Goal: Information Seeking & Learning: Learn about a topic

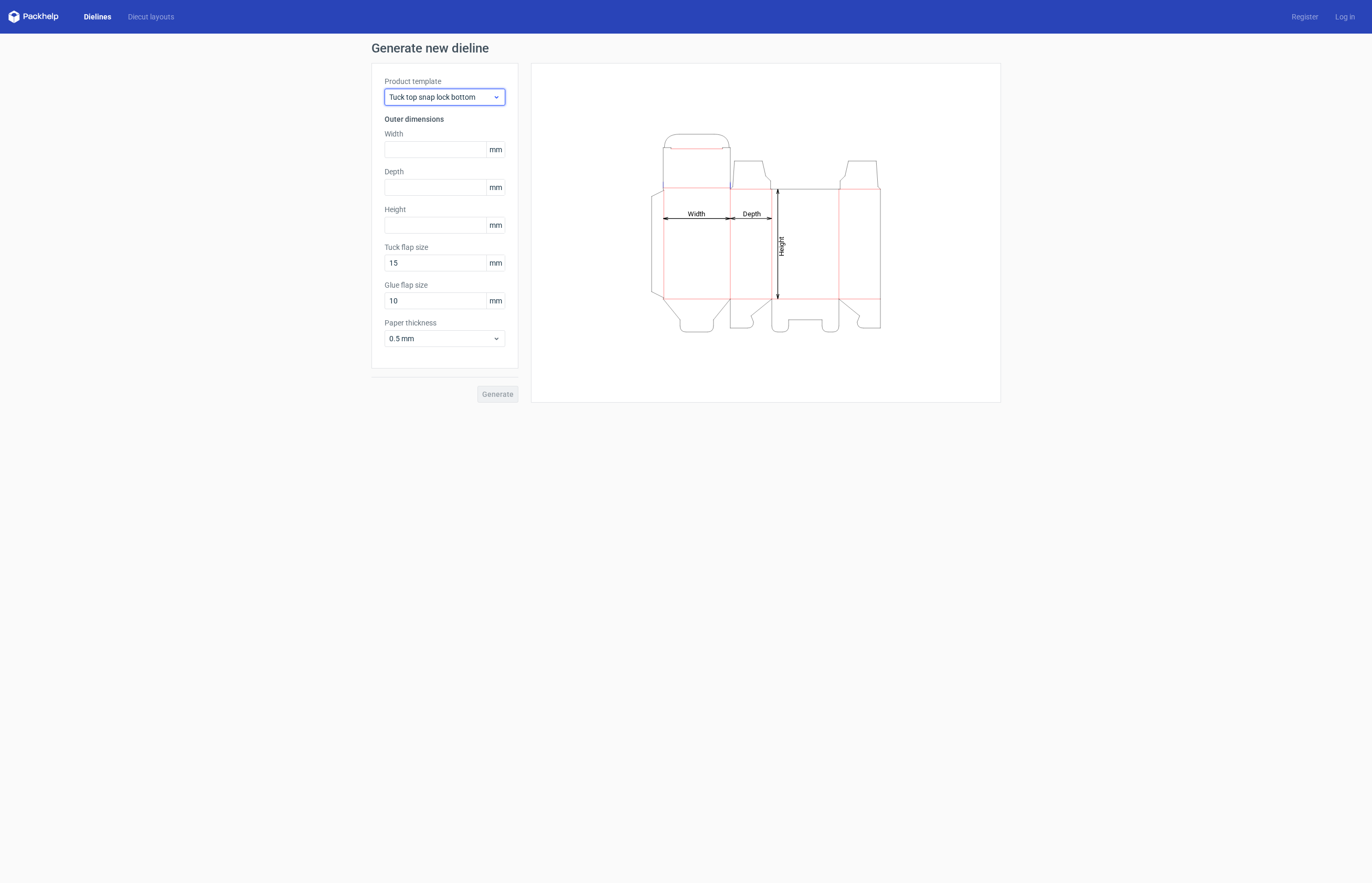
click at [497, 95] on icon at bounding box center [496, 97] width 8 height 8
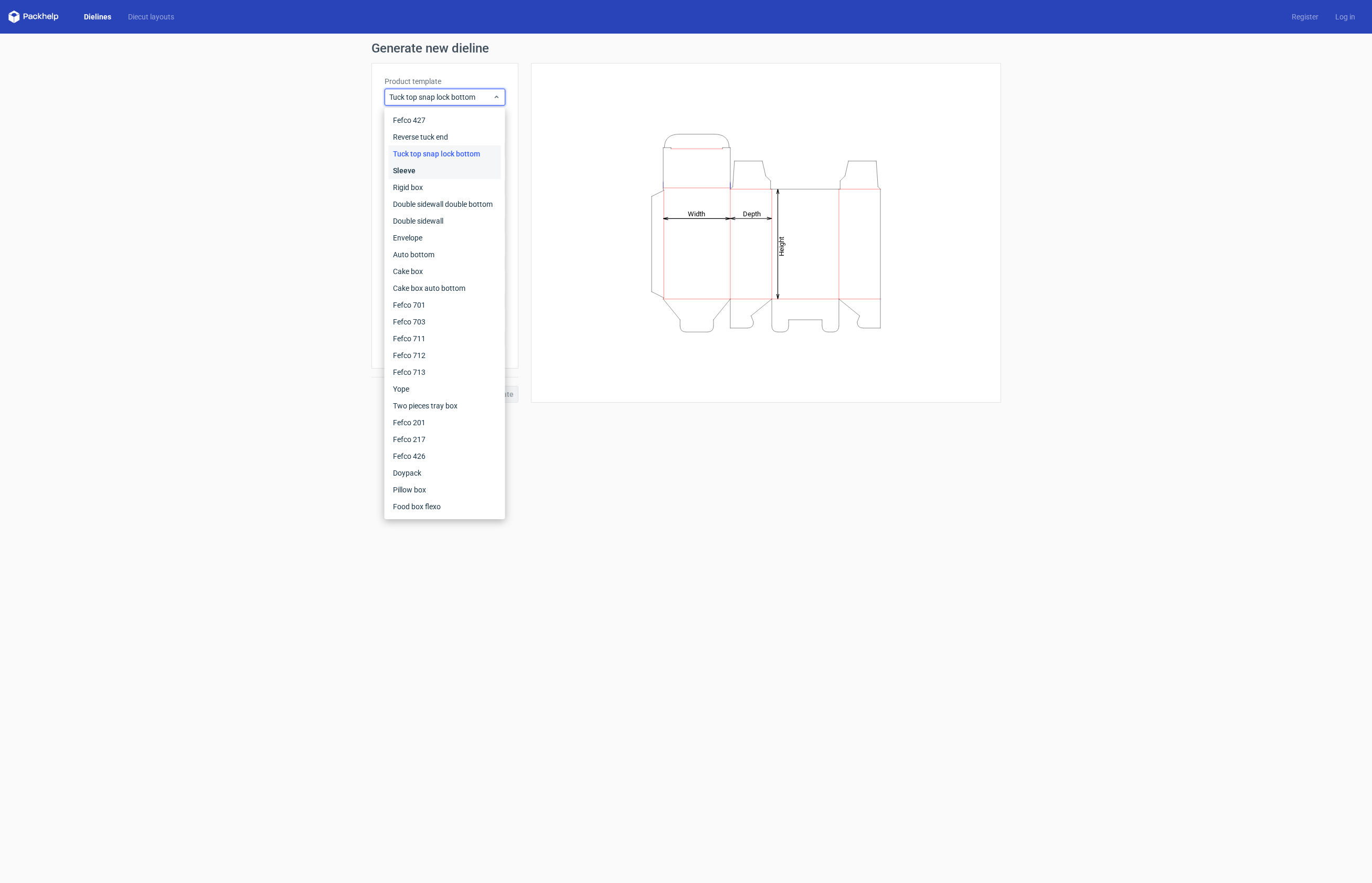
click at [443, 169] on div "Sleeve" at bounding box center [445, 170] width 113 height 17
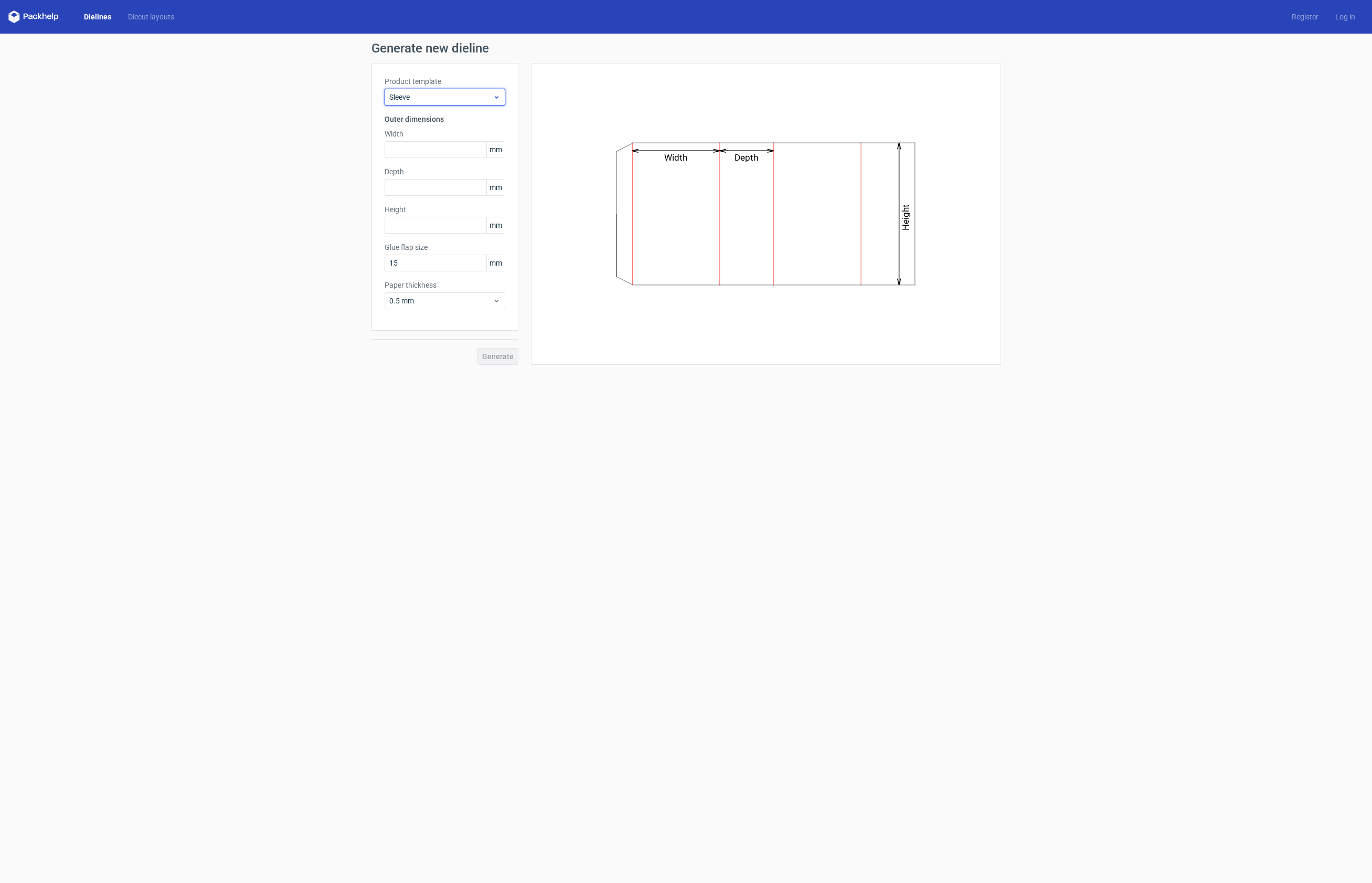
click at [494, 99] on icon at bounding box center [496, 97] width 8 height 8
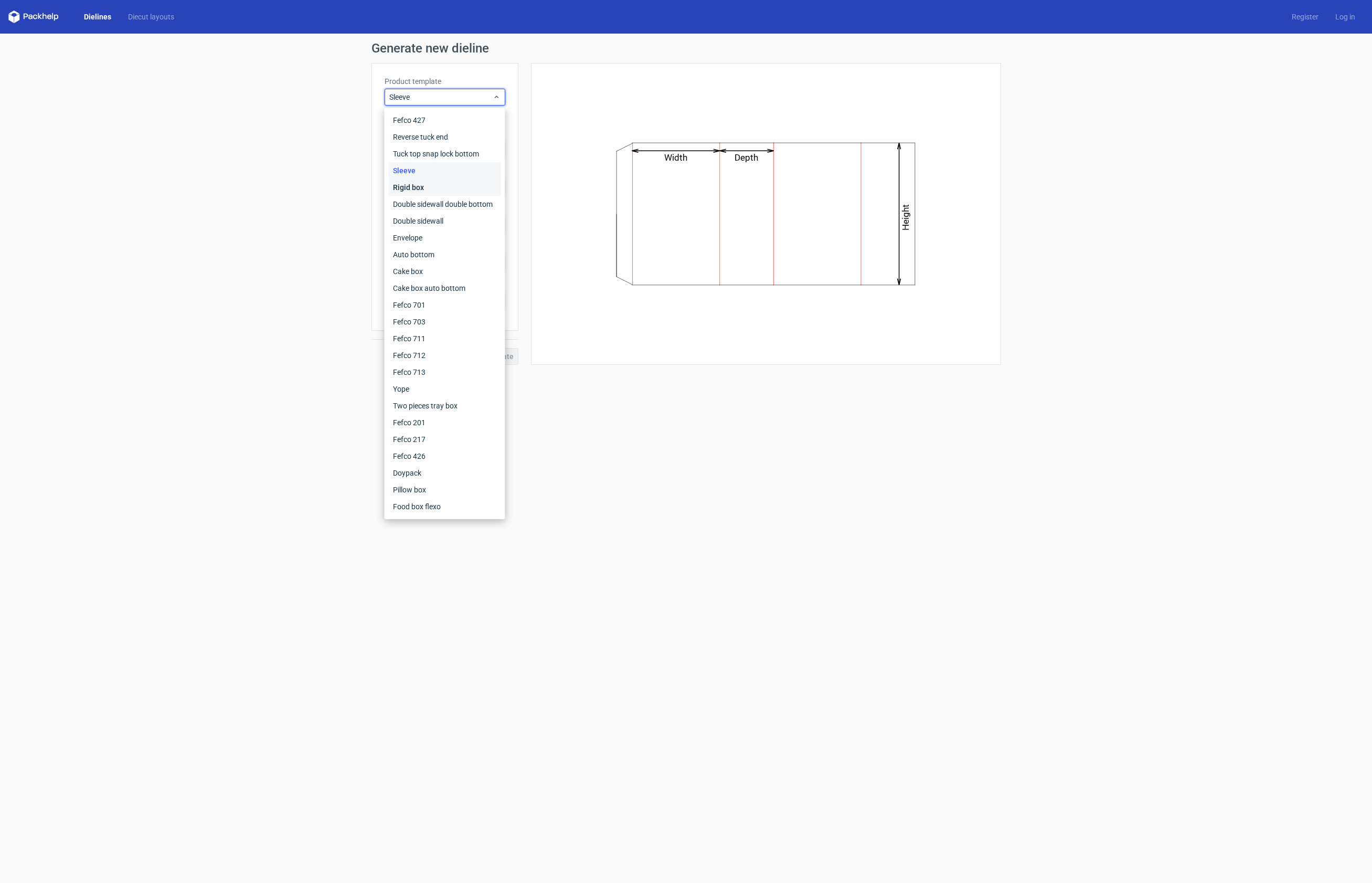
click at [442, 192] on div "Rigid box" at bounding box center [445, 187] width 113 height 17
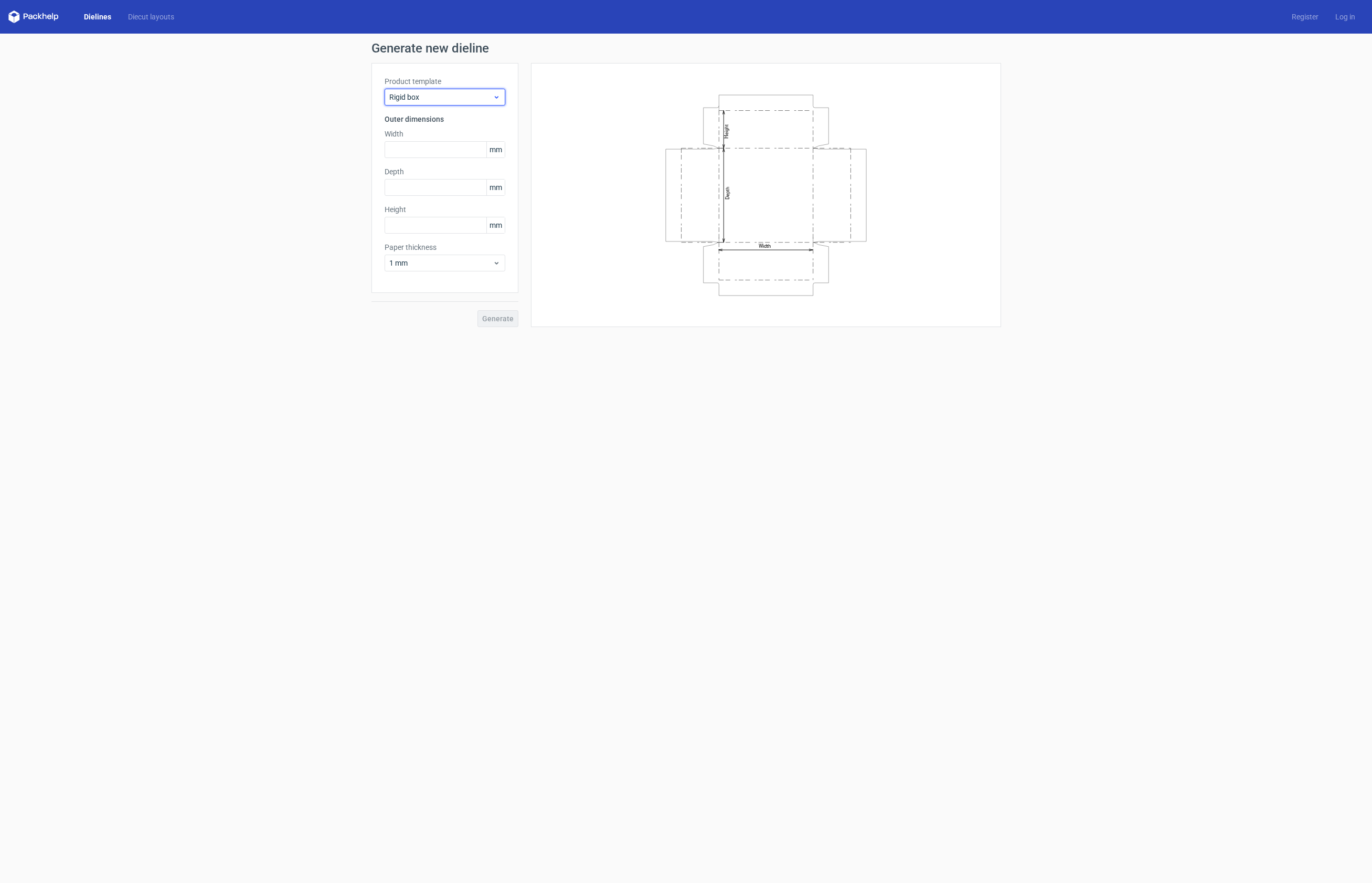
click at [494, 102] on div "Rigid box" at bounding box center [445, 97] width 121 height 17
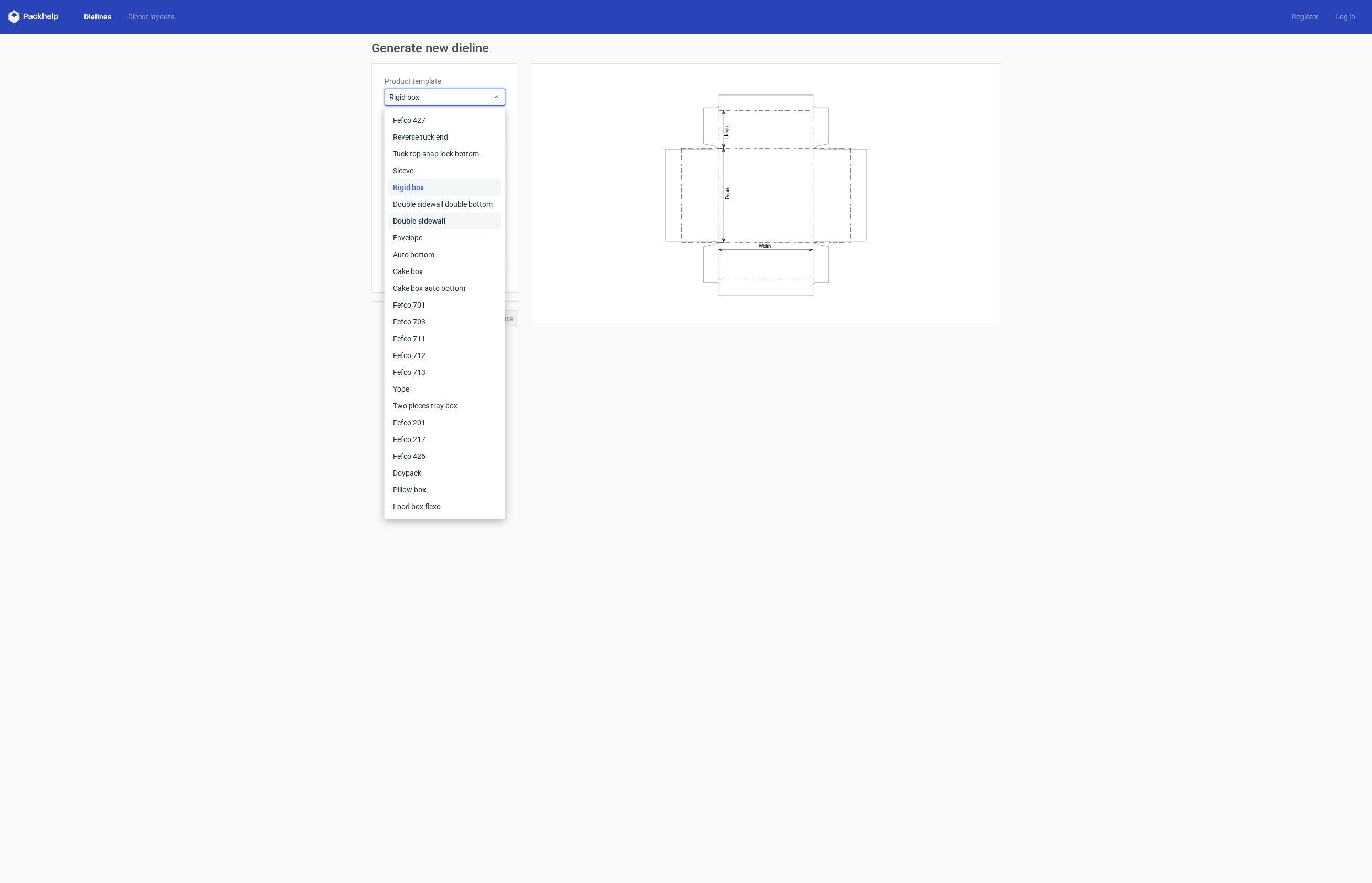
click at [453, 215] on div "Double sidewall" at bounding box center [445, 221] width 113 height 17
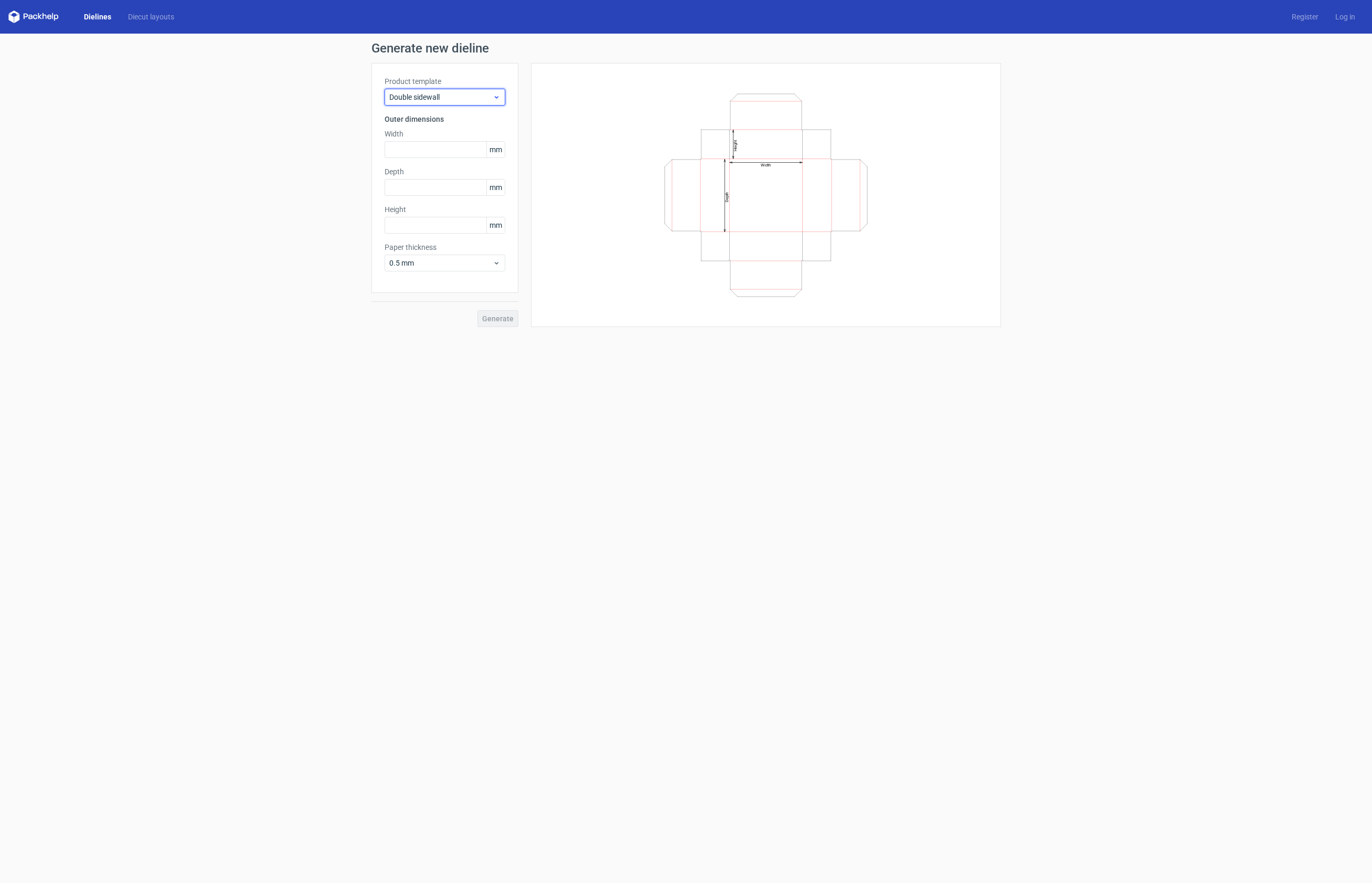
click at [496, 95] on icon at bounding box center [496, 97] width 8 height 8
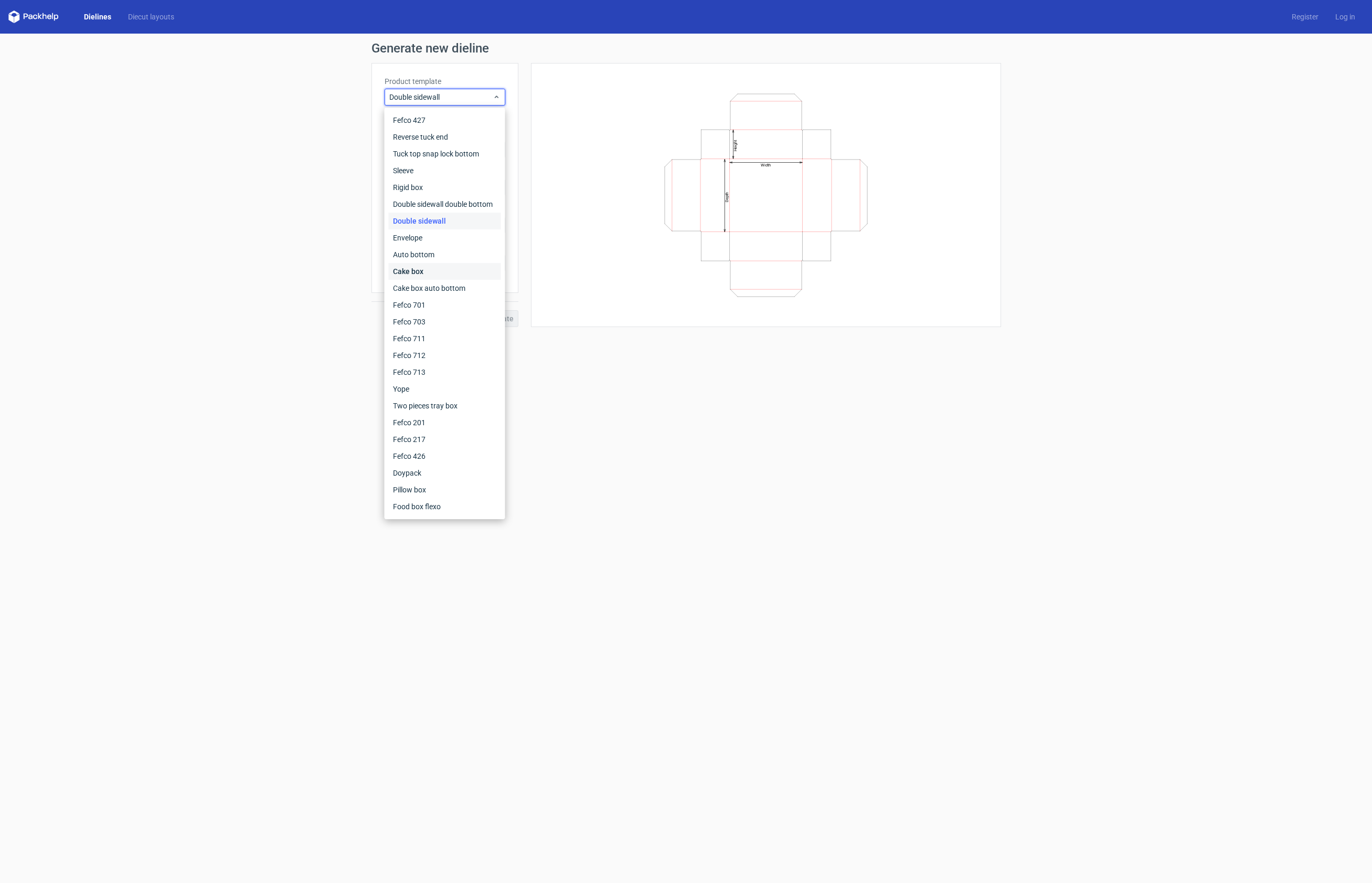
click at [440, 265] on div "Cake box" at bounding box center [445, 271] width 113 height 17
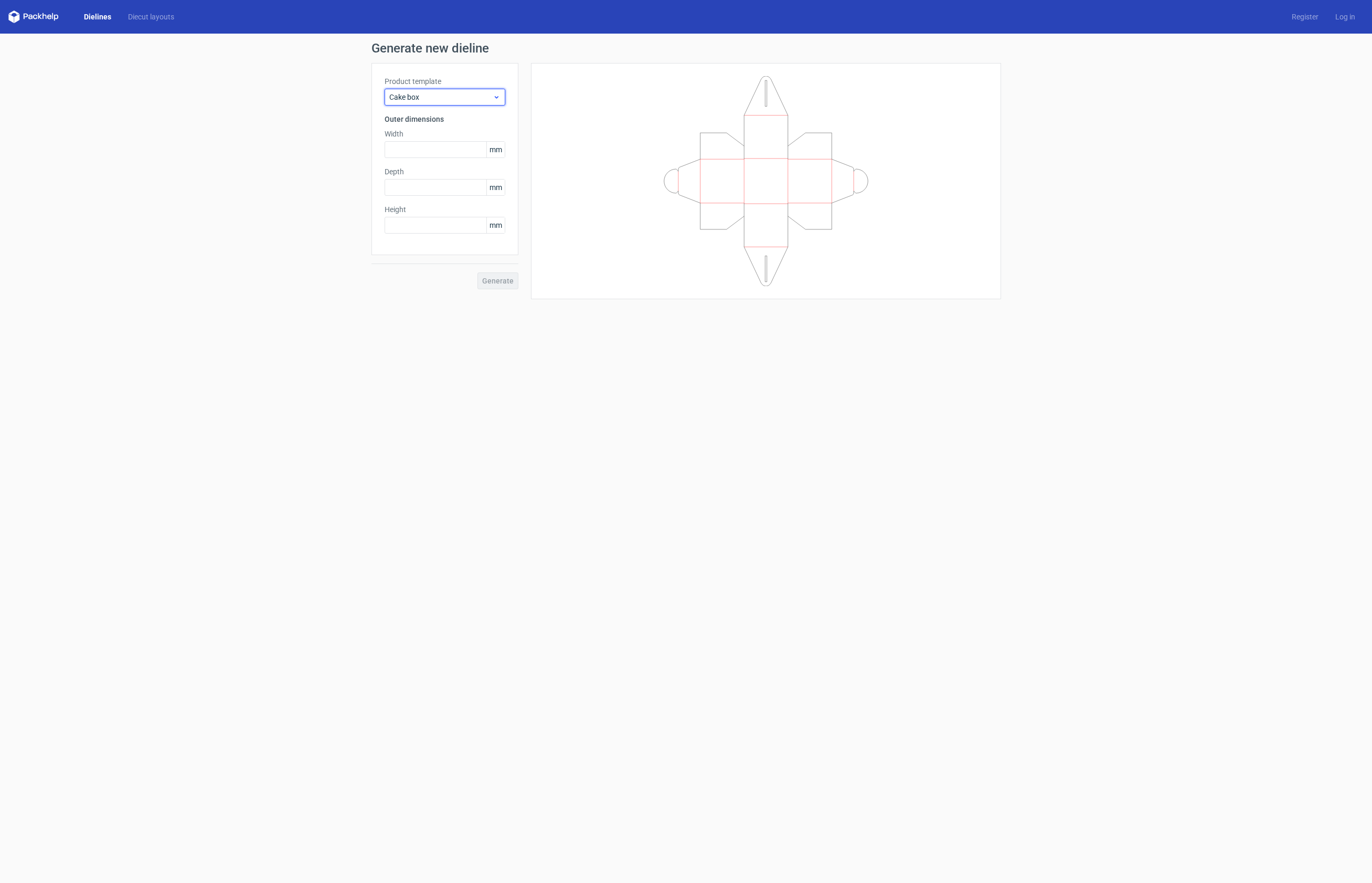
click at [498, 100] on icon at bounding box center [496, 97] width 8 height 8
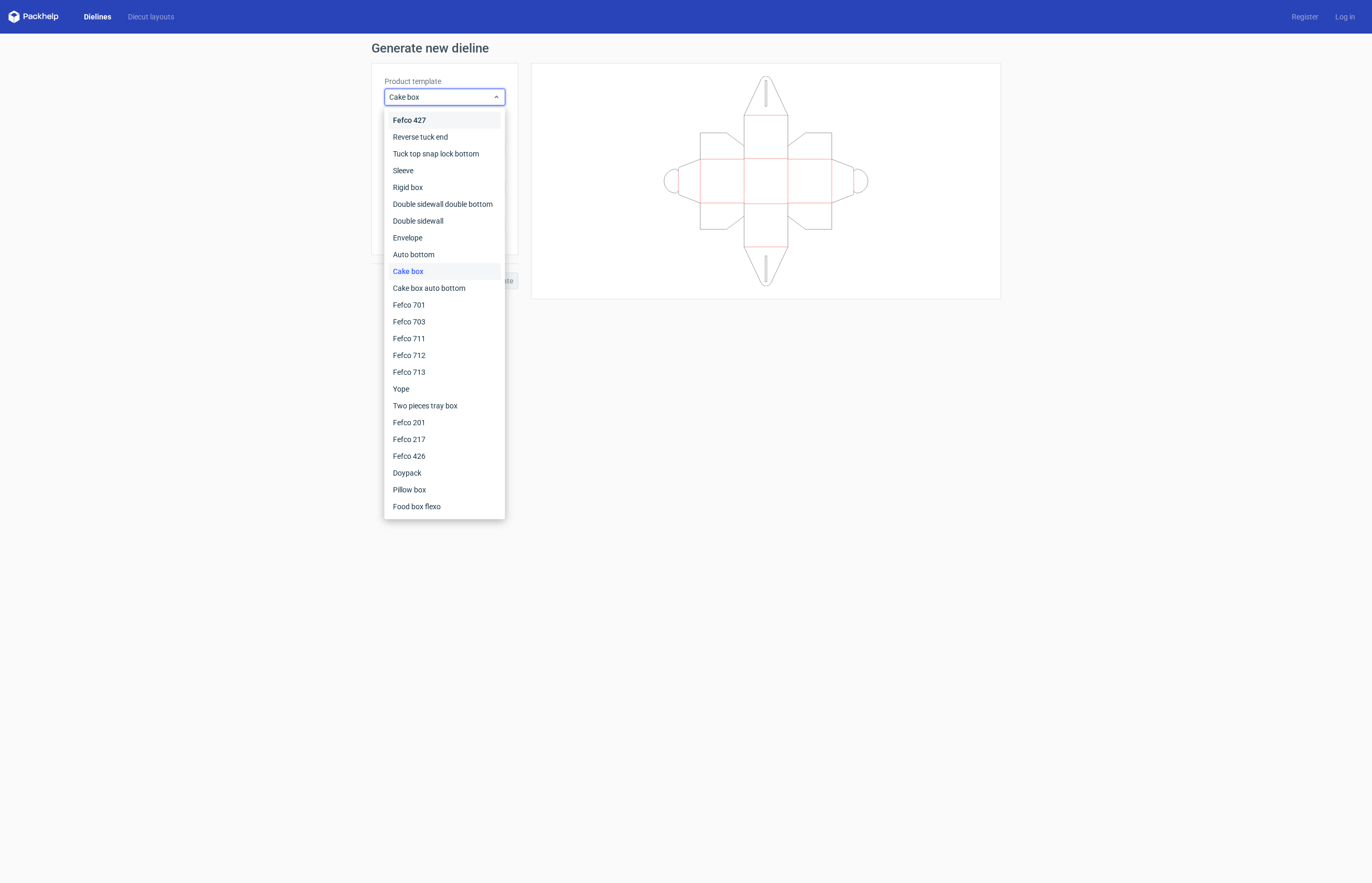
click at [447, 123] on div "Fefco 427" at bounding box center [445, 120] width 113 height 17
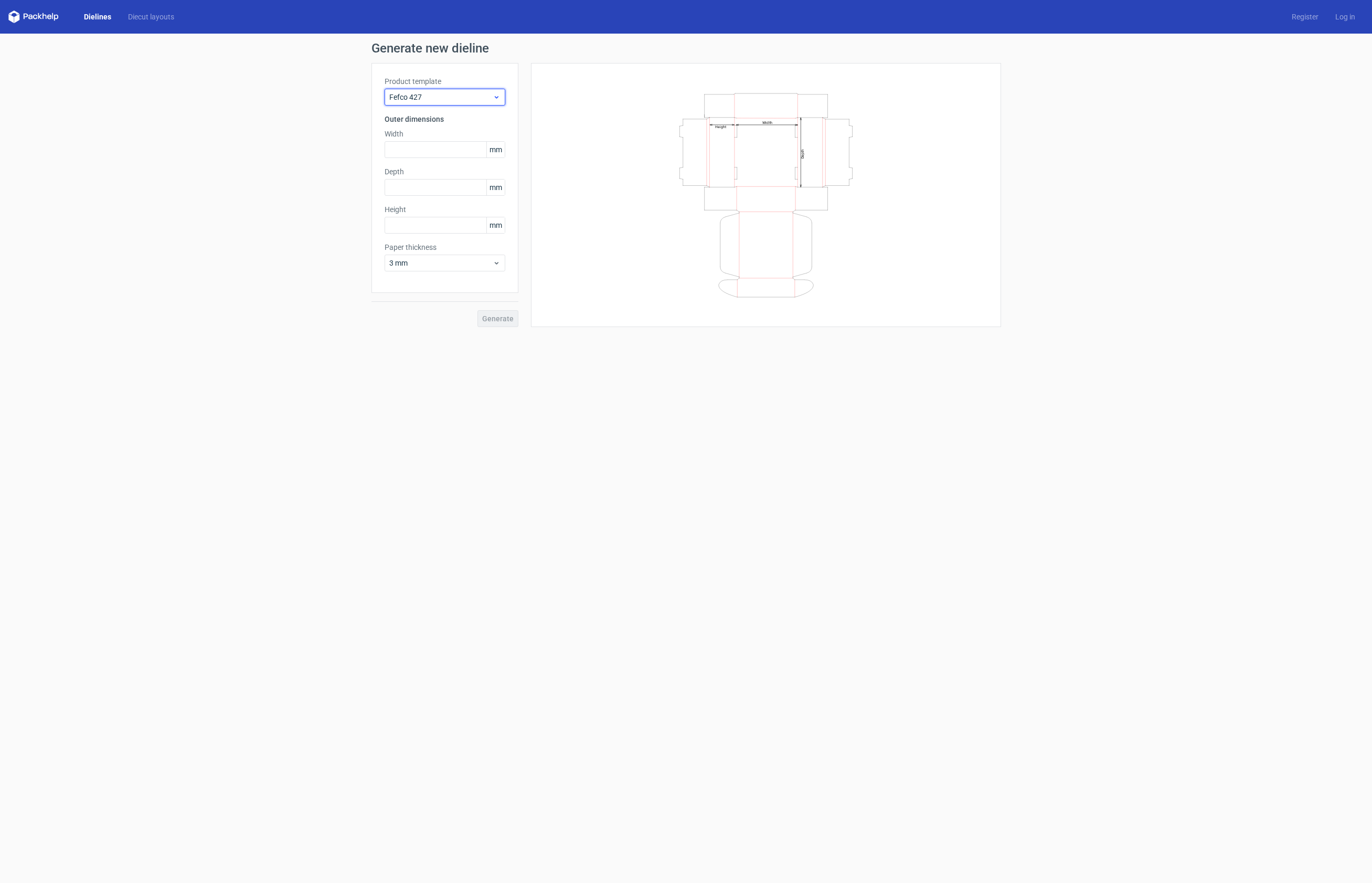
click at [496, 95] on icon at bounding box center [496, 97] width 8 height 8
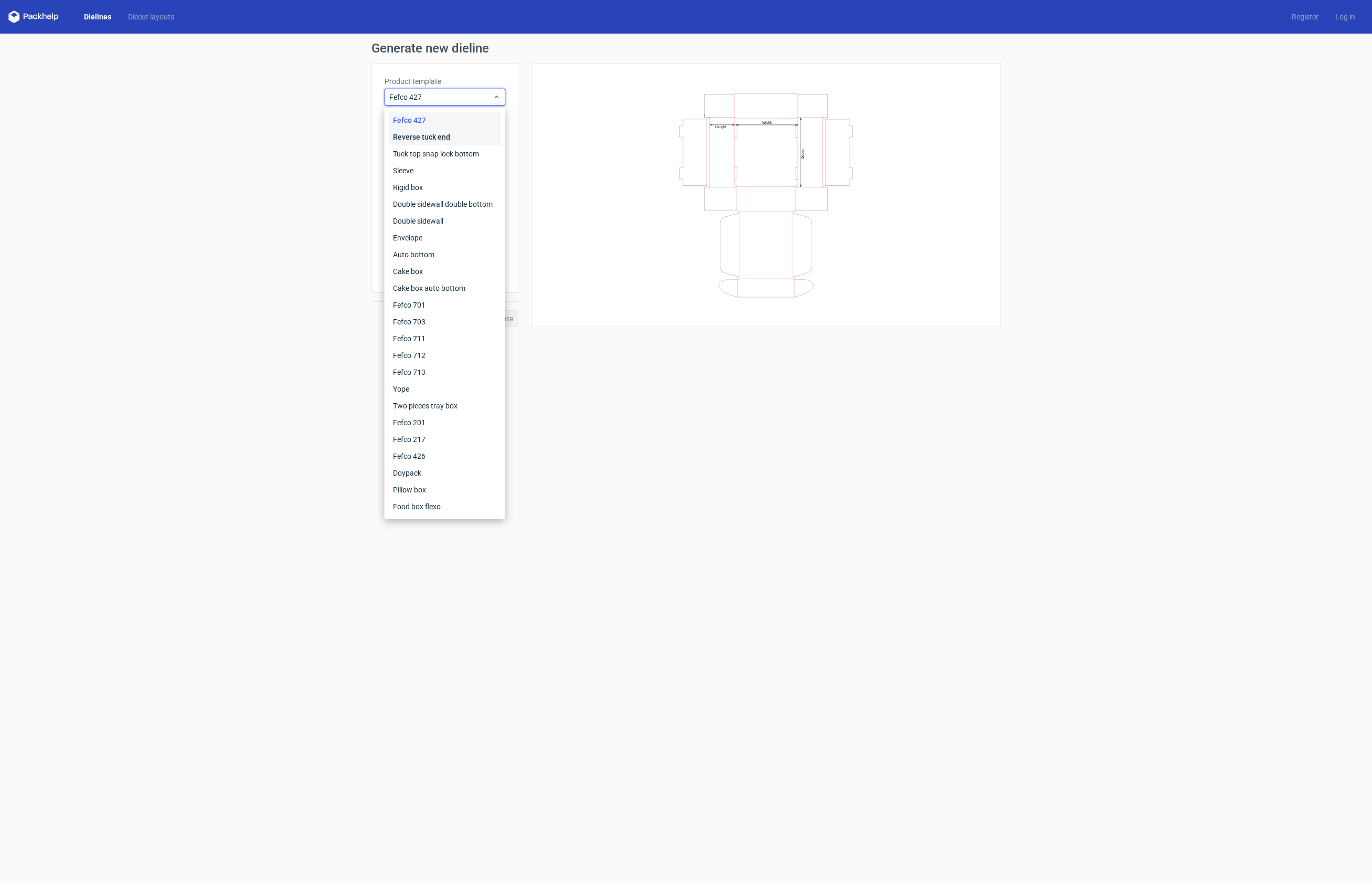
click at [466, 134] on div "Reverse tuck end" at bounding box center [445, 137] width 113 height 17
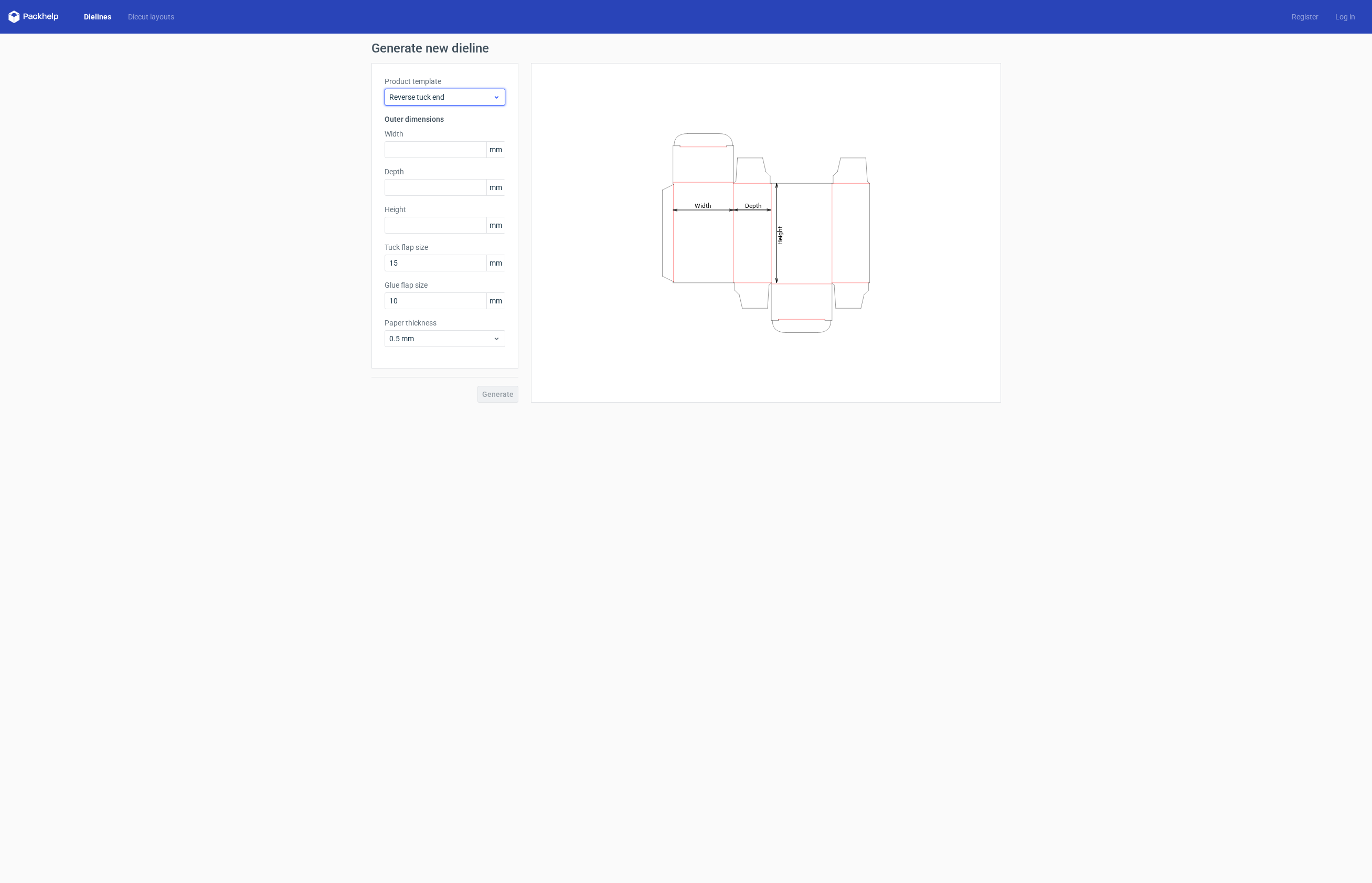
click at [495, 96] on icon at bounding box center [496, 97] width 8 height 8
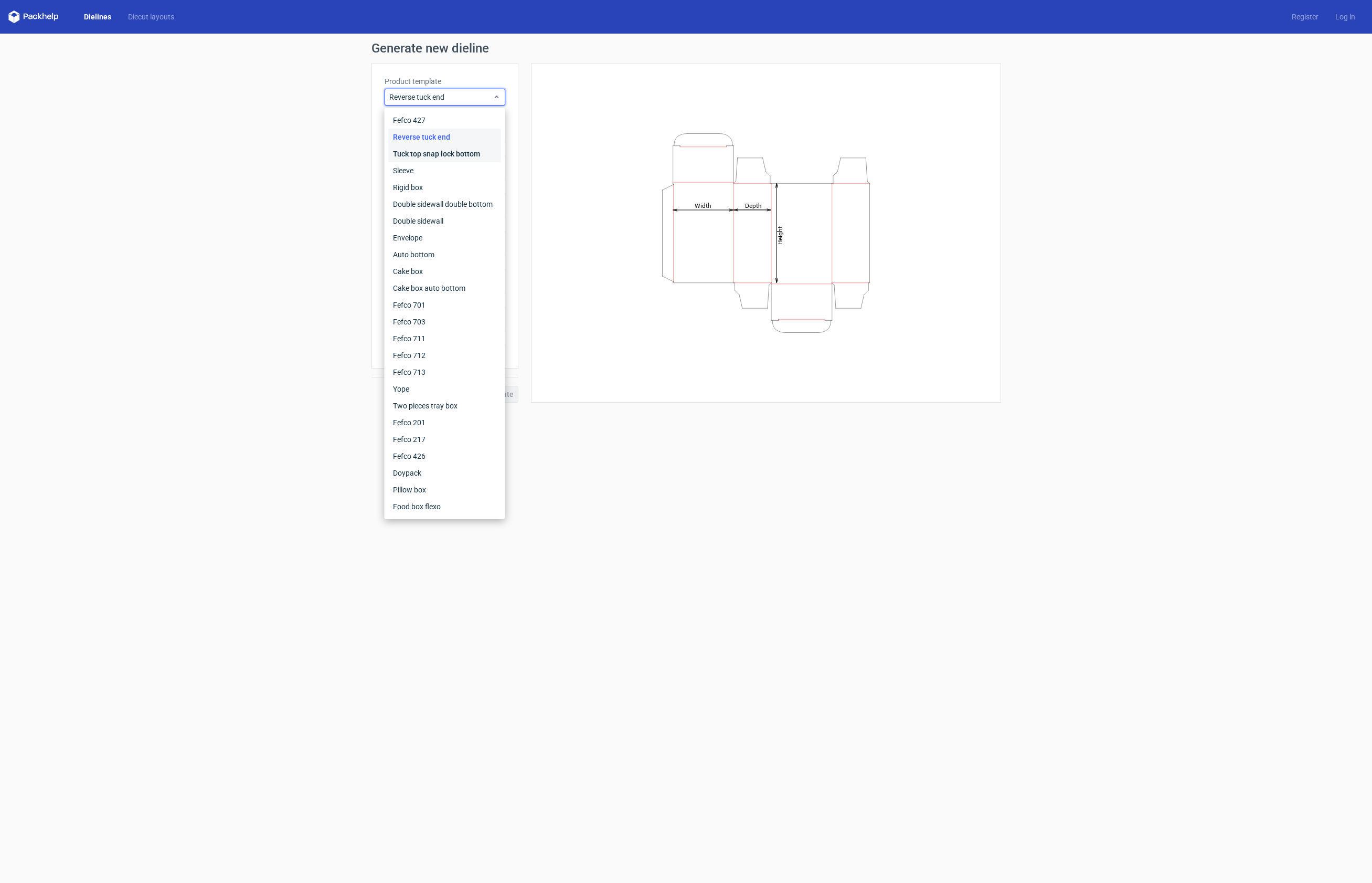
click at [467, 149] on div "Tuck top snap lock bottom" at bounding box center [445, 154] width 113 height 17
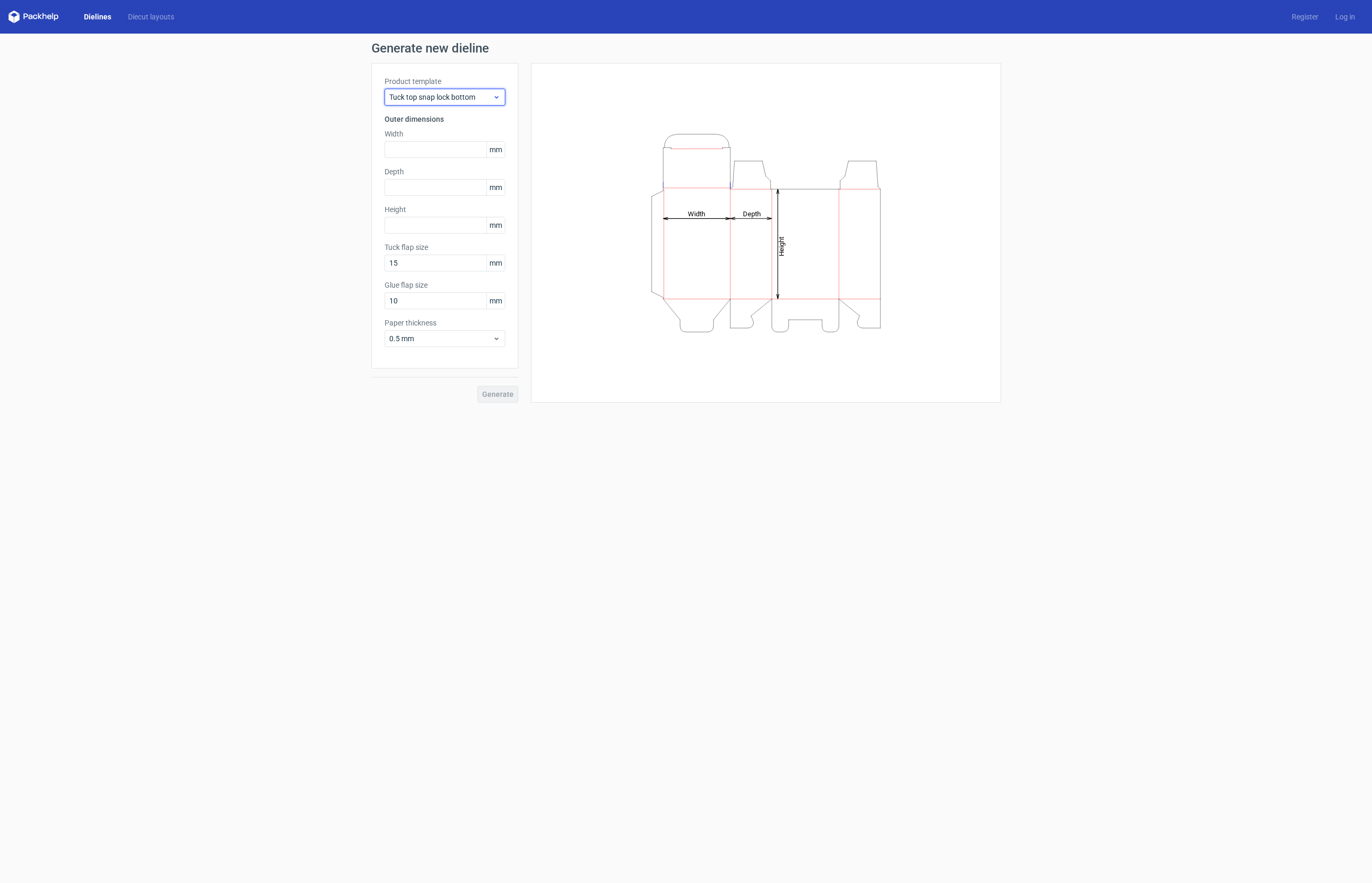
click at [496, 98] on icon at bounding box center [496, 97] width 8 height 8
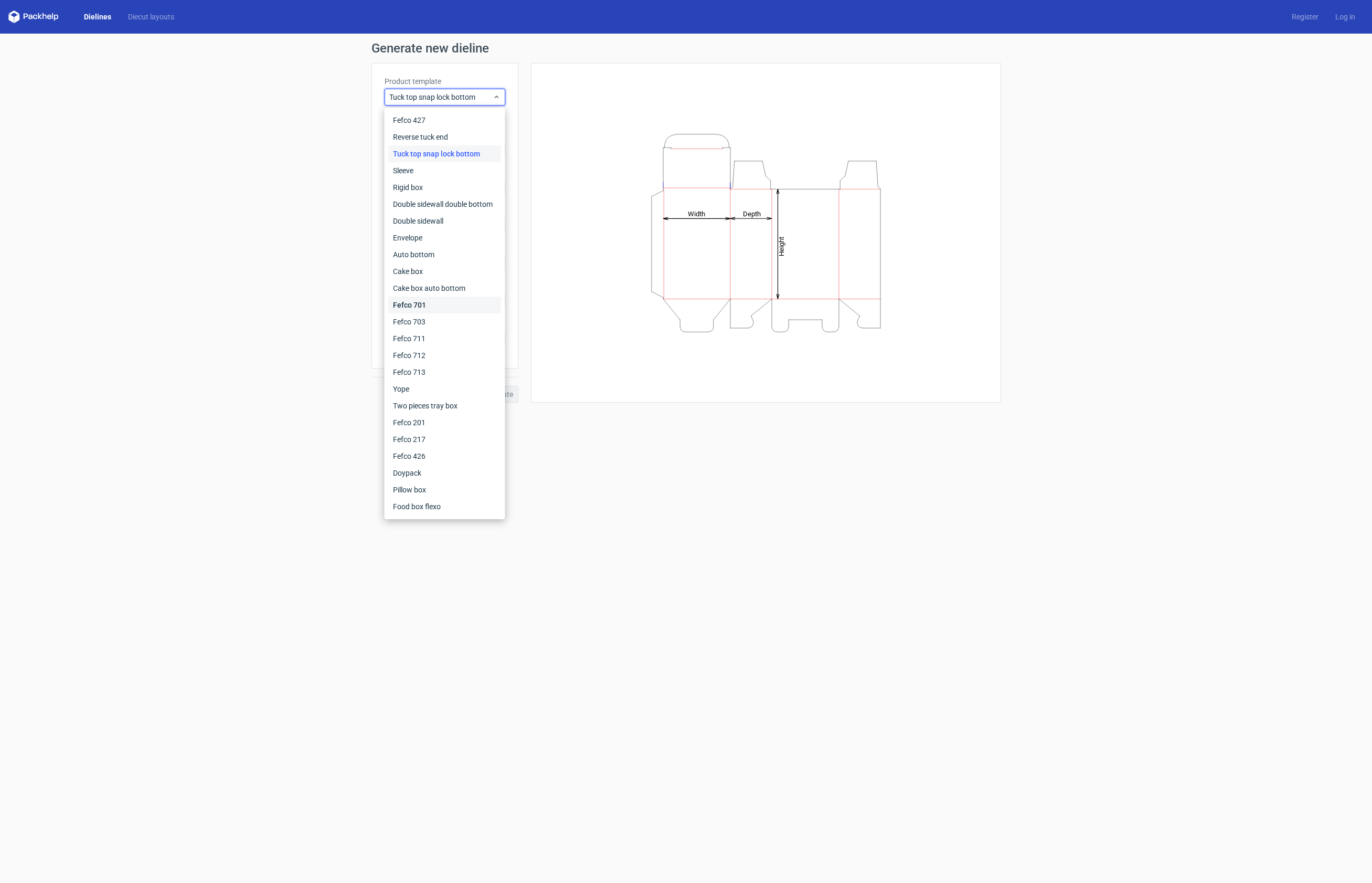
scroll to position [1, 0]
click at [447, 301] on div "Fefco 701" at bounding box center [445, 305] width 113 height 17
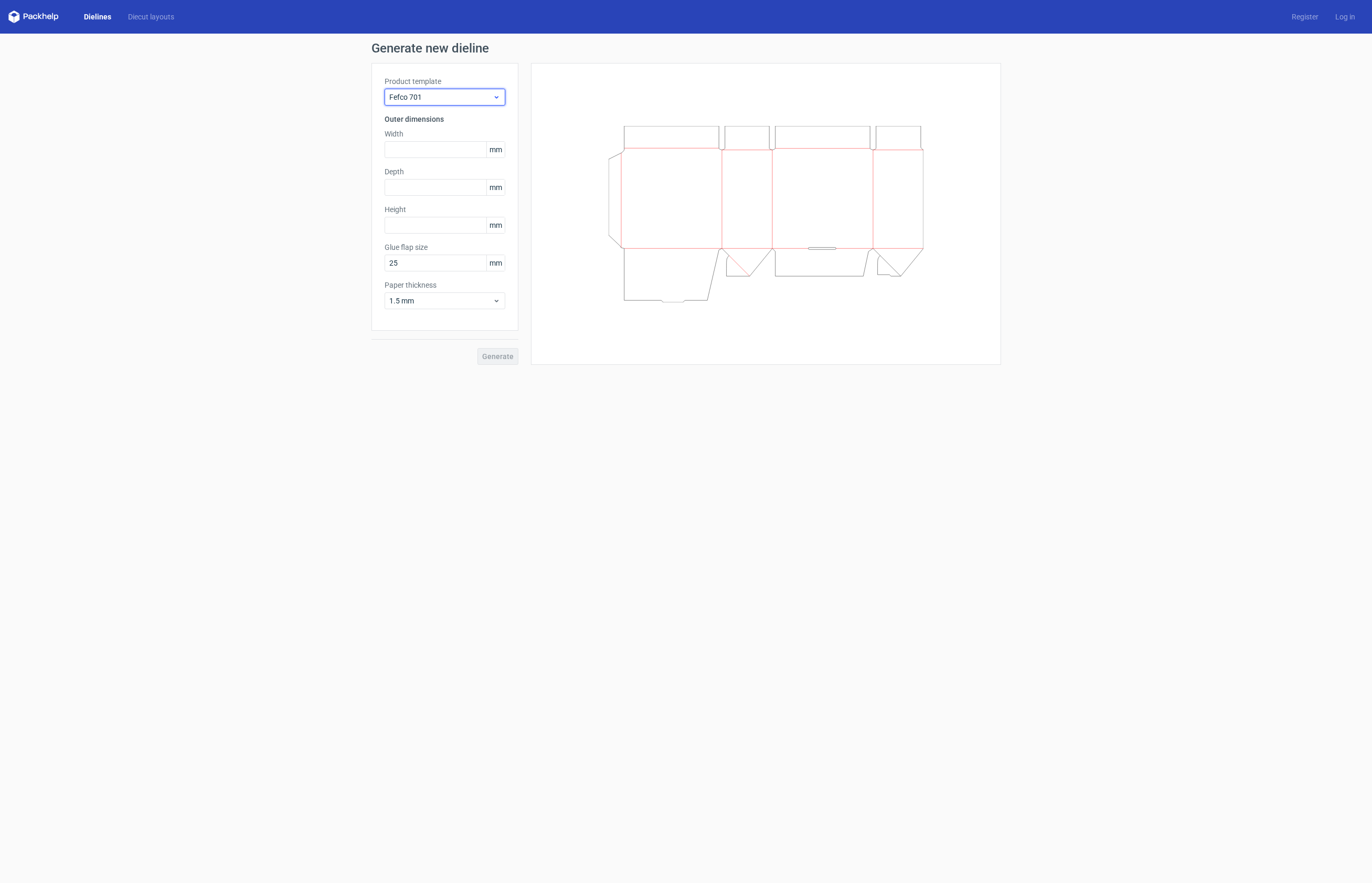
click at [499, 100] on icon at bounding box center [496, 97] width 8 height 8
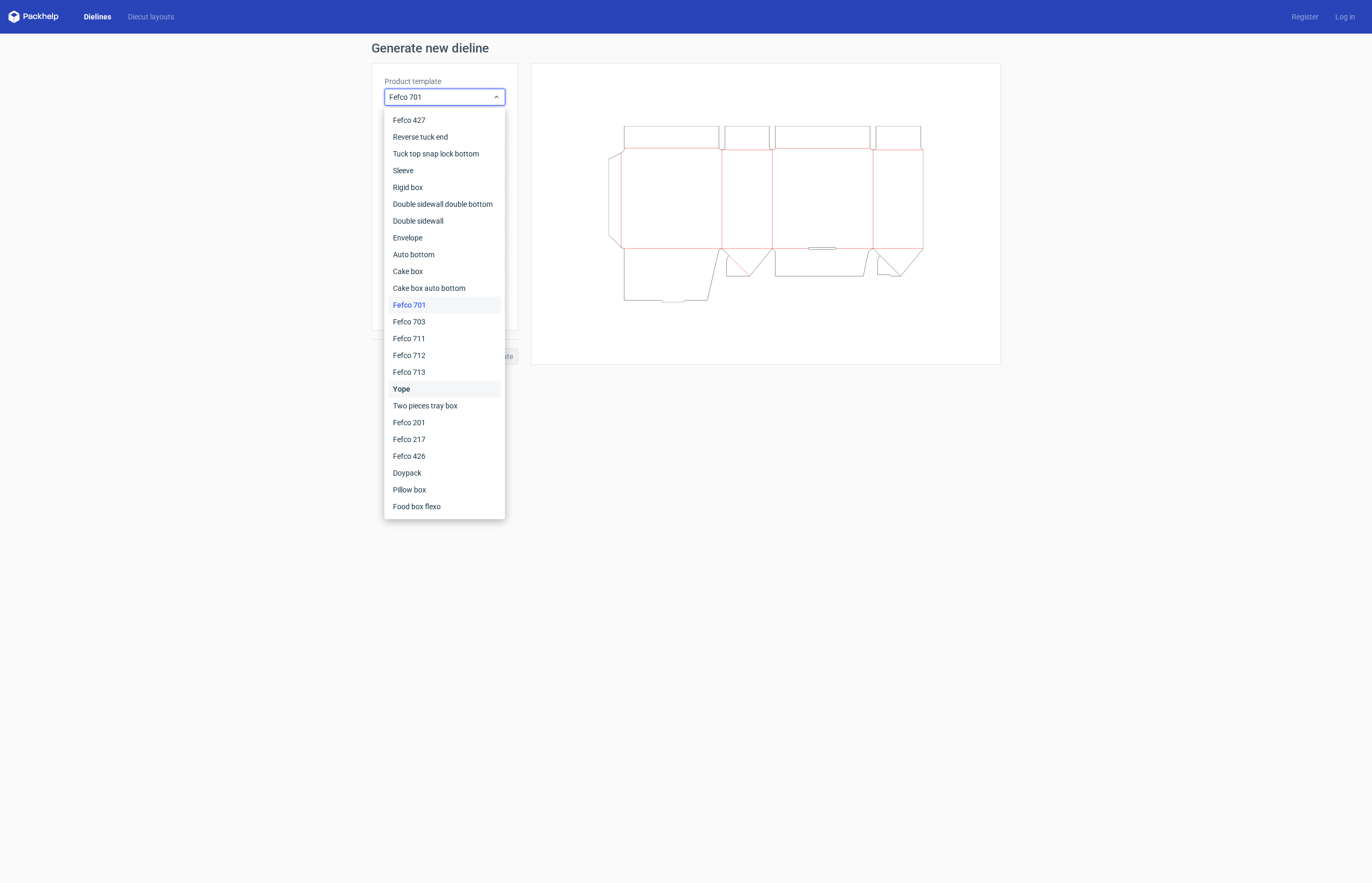
click at [453, 387] on div "Yope" at bounding box center [445, 389] width 113 height 17
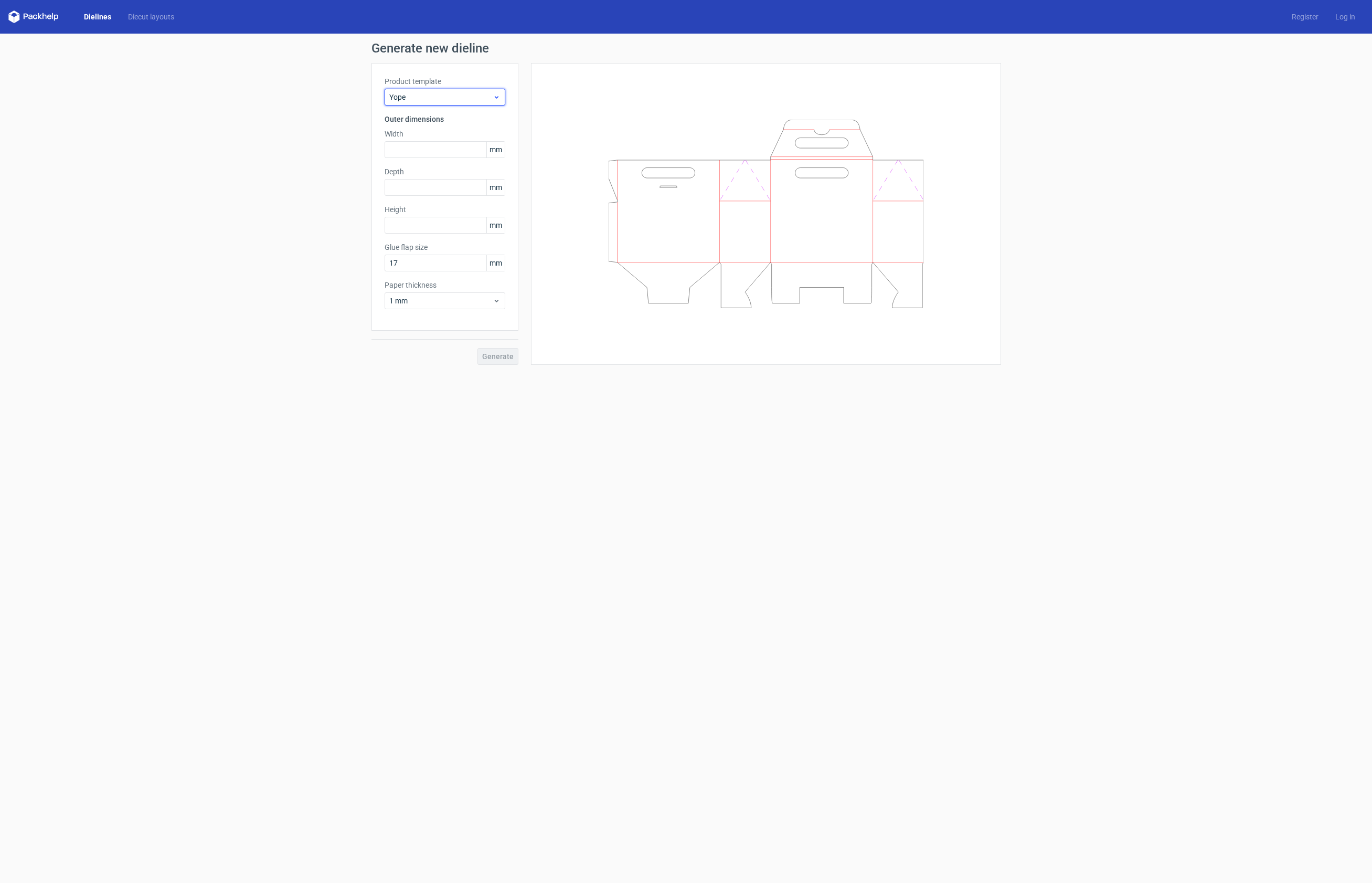
click at [502, 93] on div "Yope" at bounding box center [445, 97] width 121 height 17
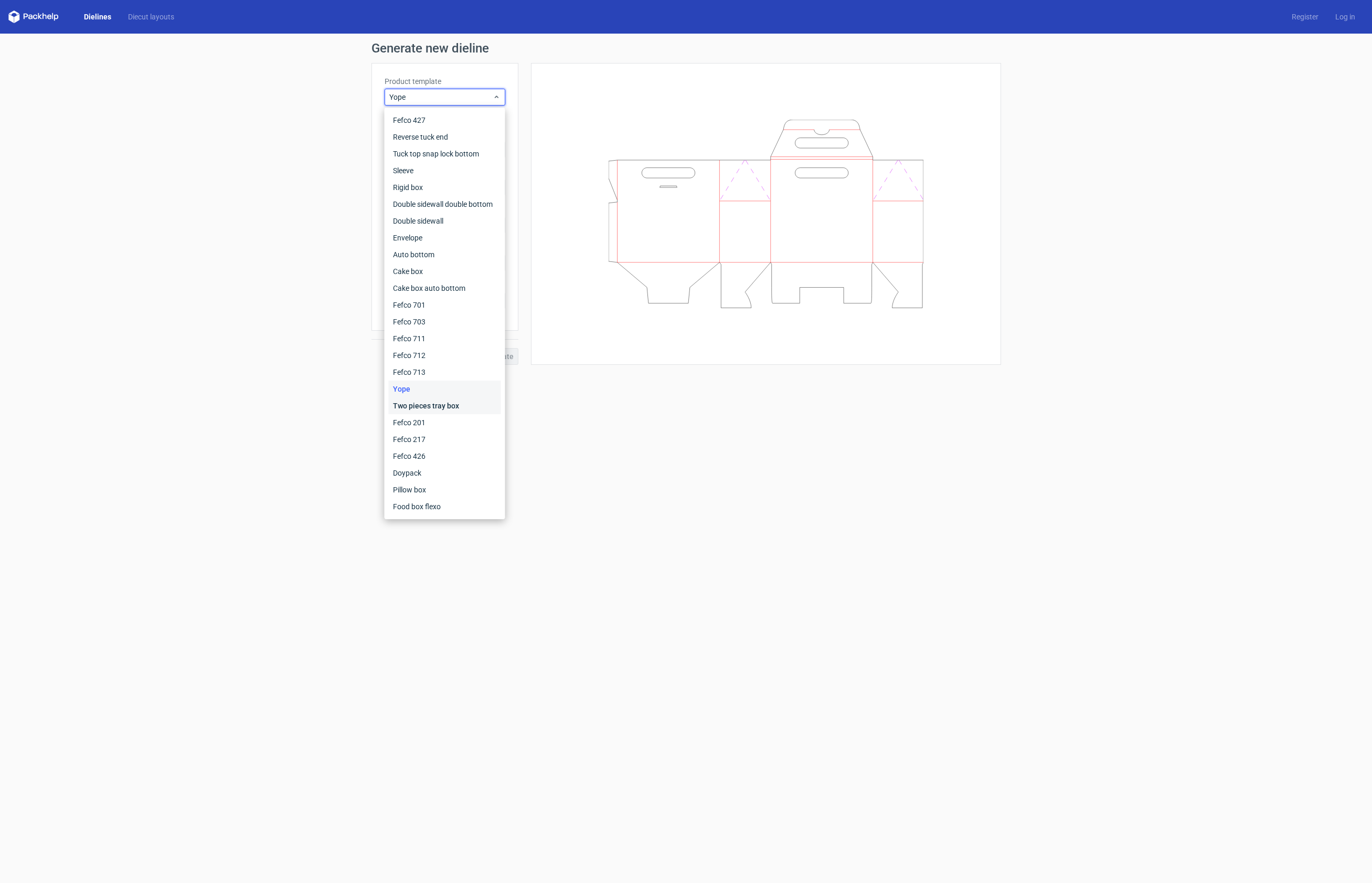
click at [452, 402] on div "Two pieces tray box" at bounding box center [445, 406] width 113 height 17
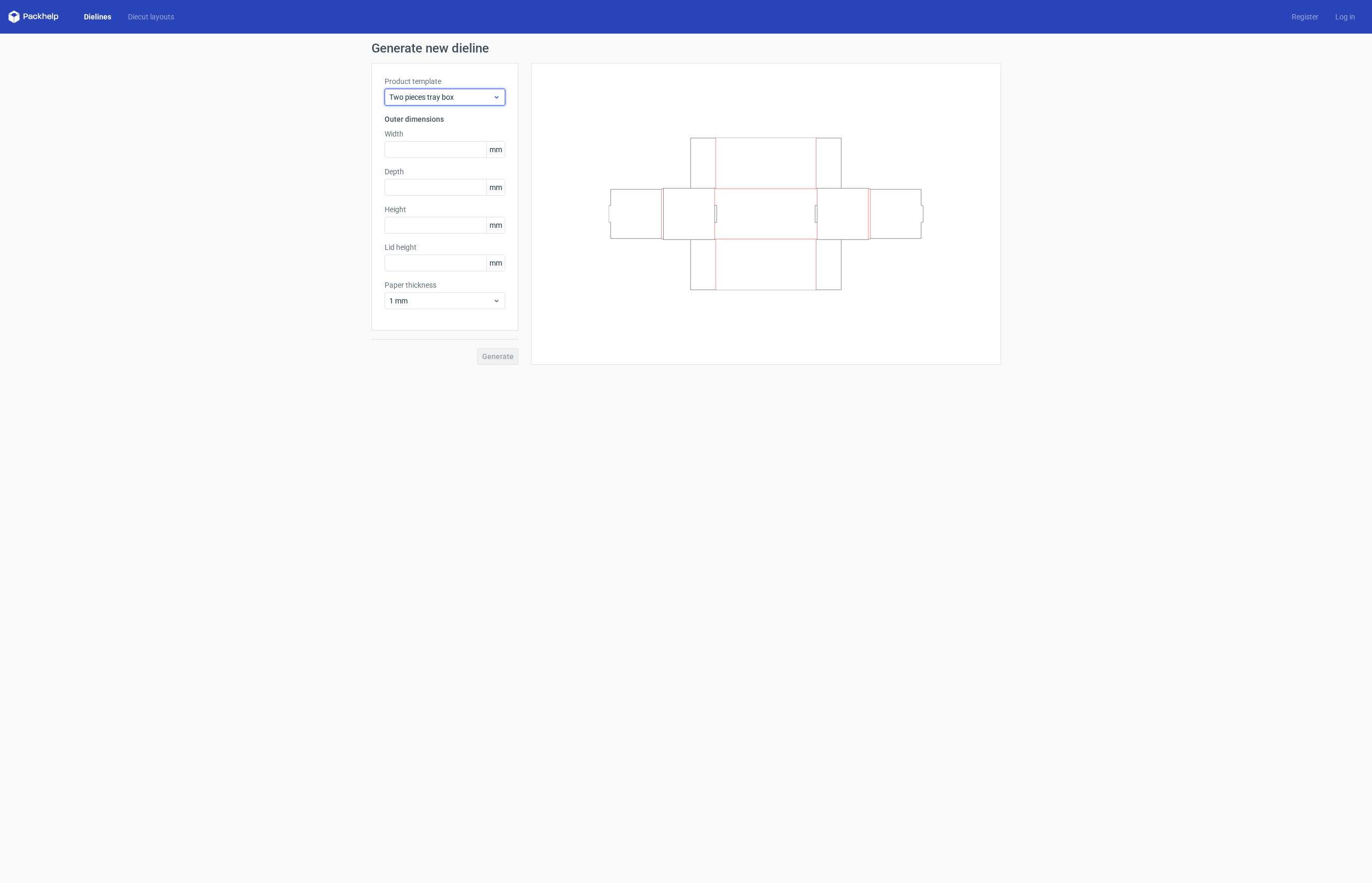
click at [496, 96] on icon at bounding box center [496, 97] width 8 height 8
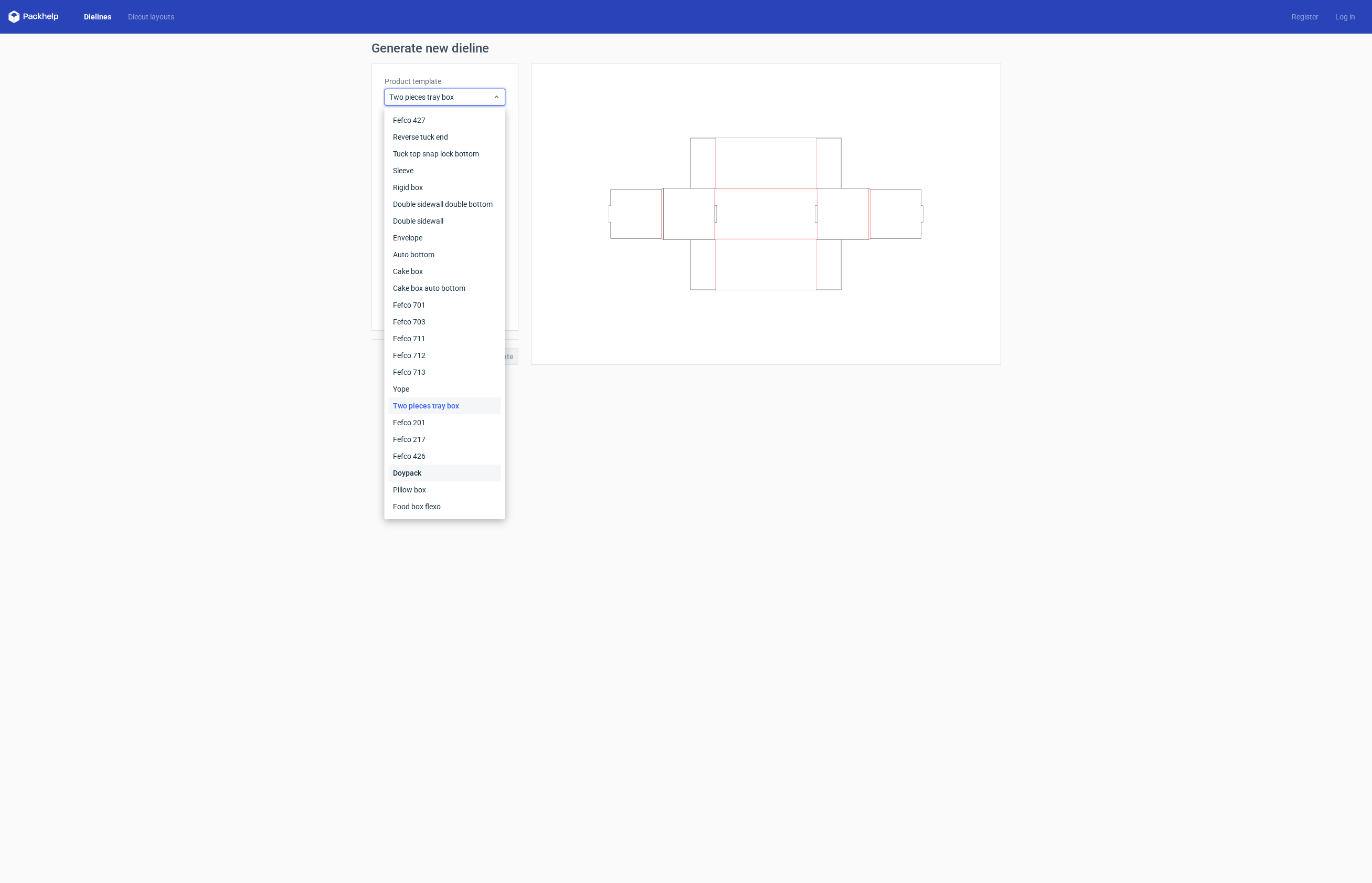
click at [446, 472] on div "Doypack" at bounding box center [445, 473] width 113 height 17
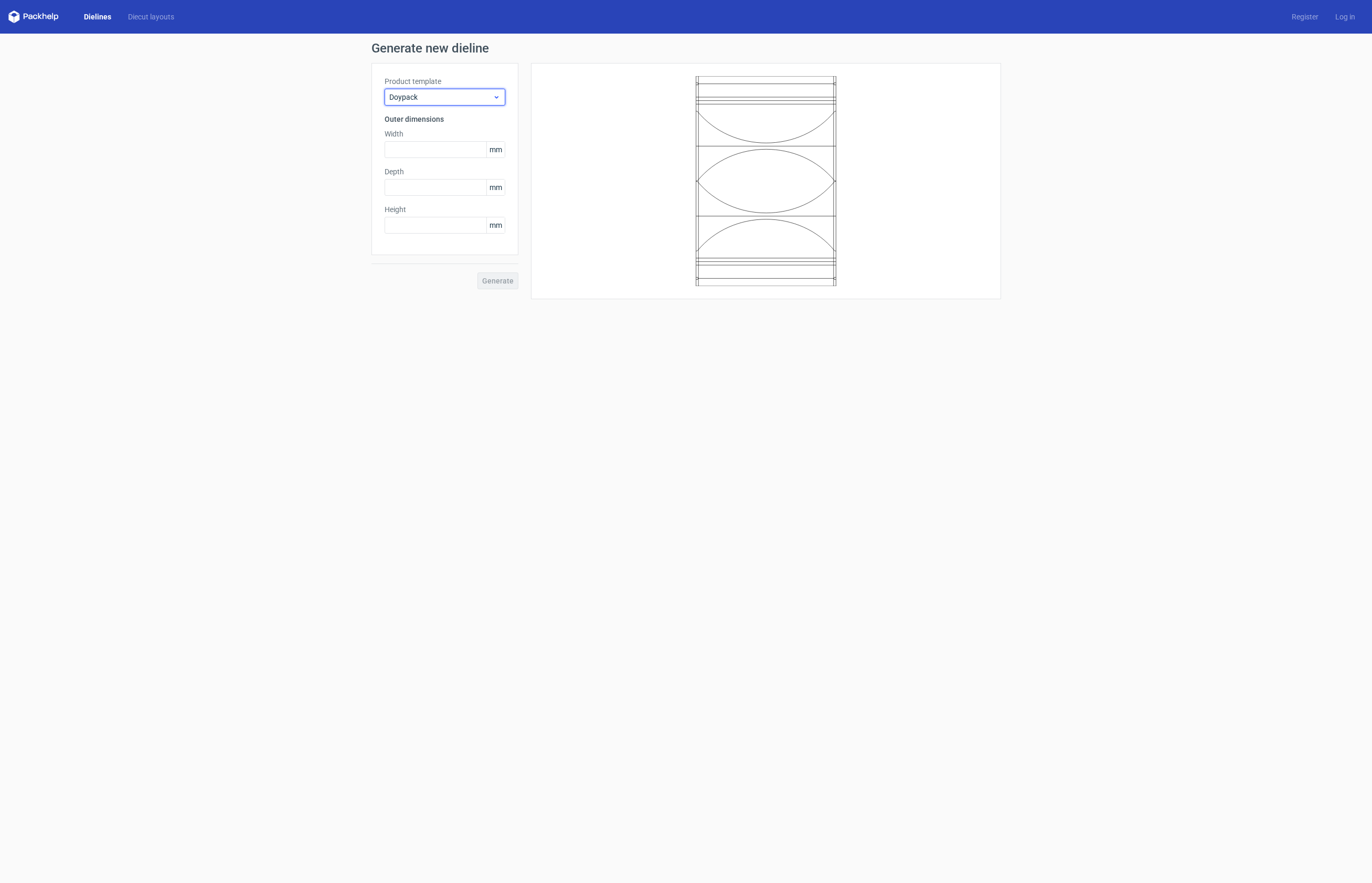
scroll to position [1, 0]
drag, startPoint x: 495, startPoint y: 93, endPoint x: 488, endPoint y: 105, distance: 13.9
click at [495, 94] on icon at bounding box center [496, 97] width 8 height 8
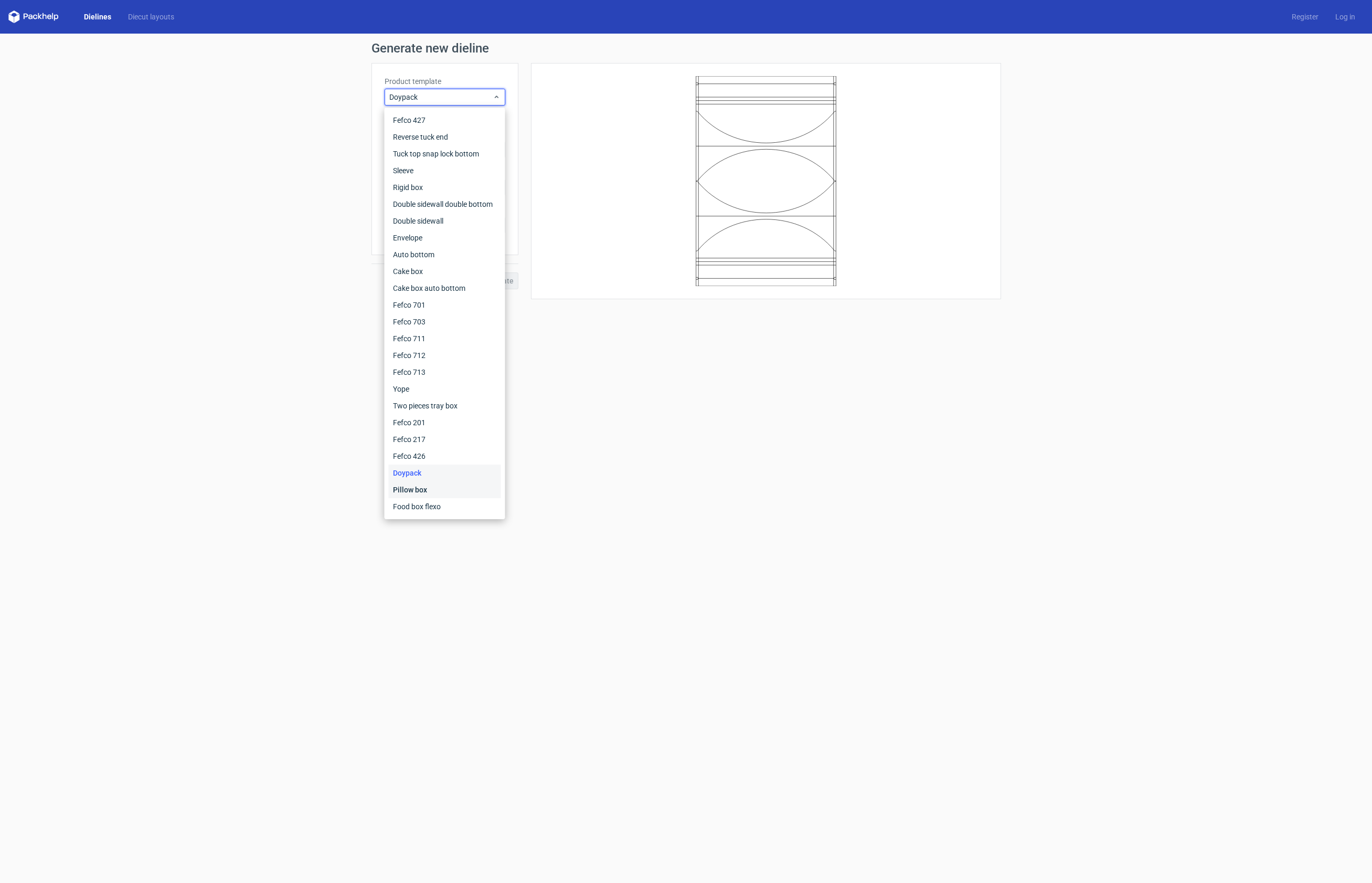
click at [441, 485] on div "Pillow box" at bounding box center [445, 489] width 113 height 17
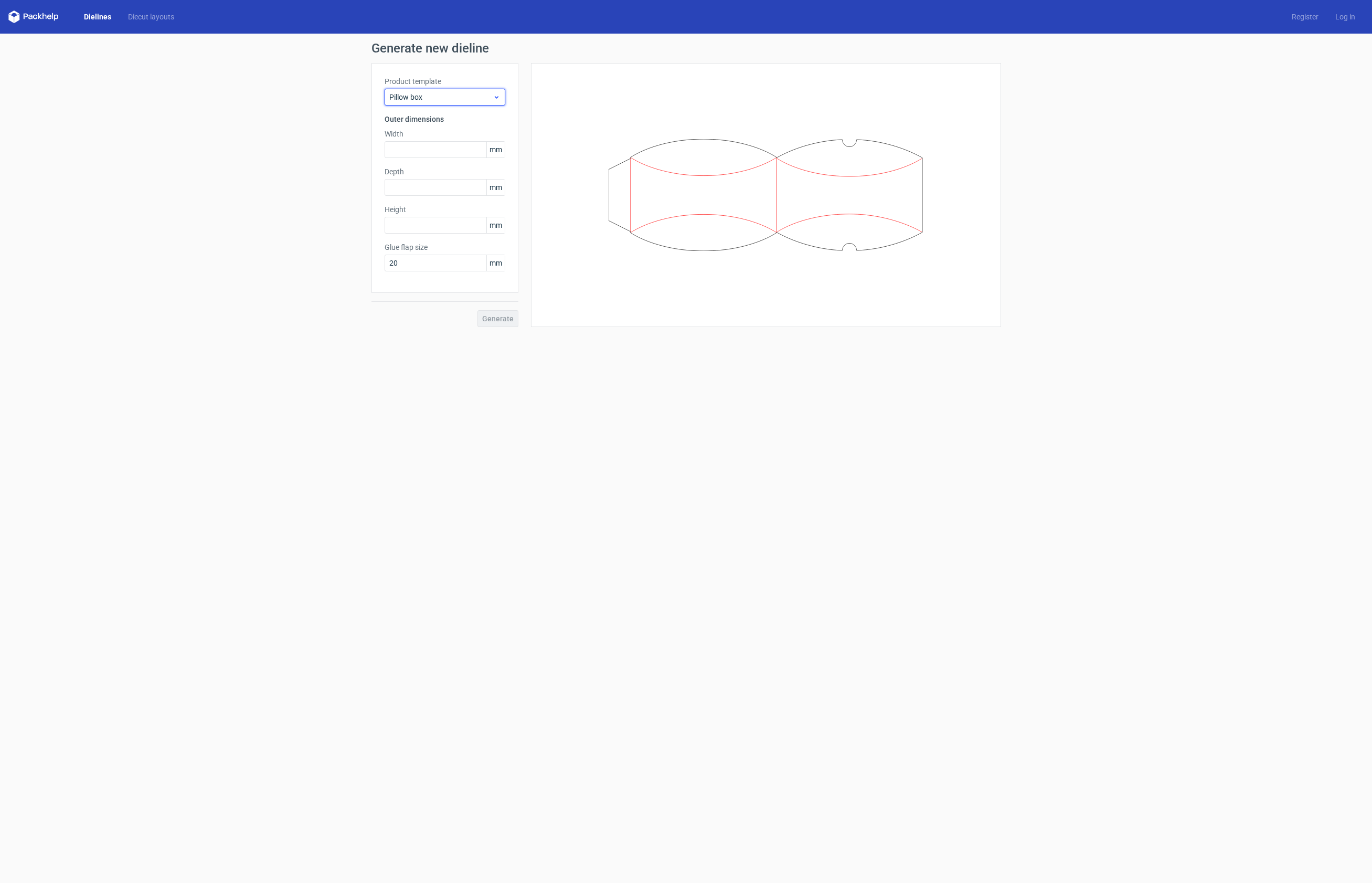
click at [497, 93] on icon at bounding box center [496, 97] width 8 height 8
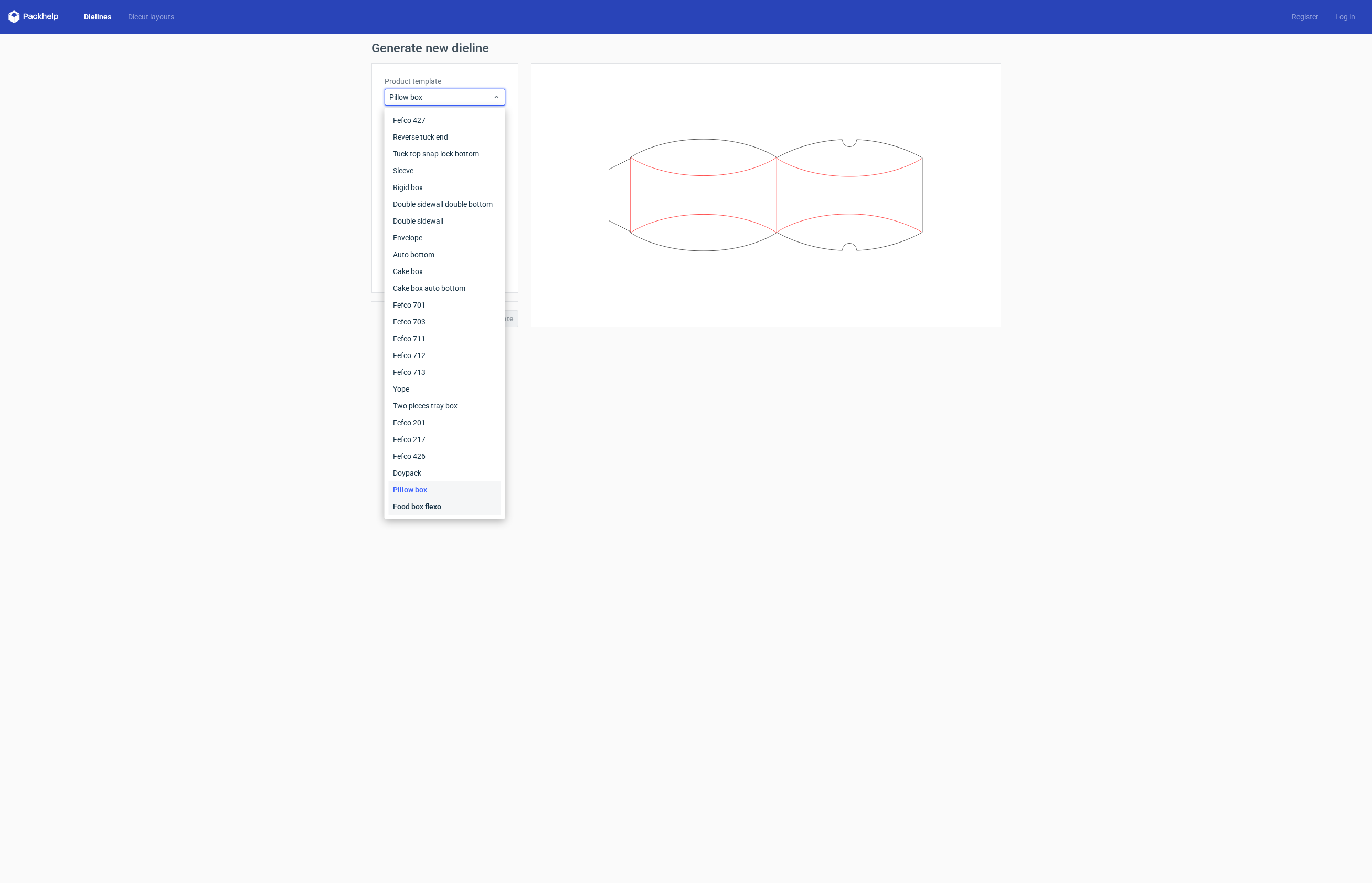
click at [438, 501] on div "Food box flexo" at bounding box center [445, 506] width 113 height 17
